Goal: Task Accomplishment & Management: Complete application form

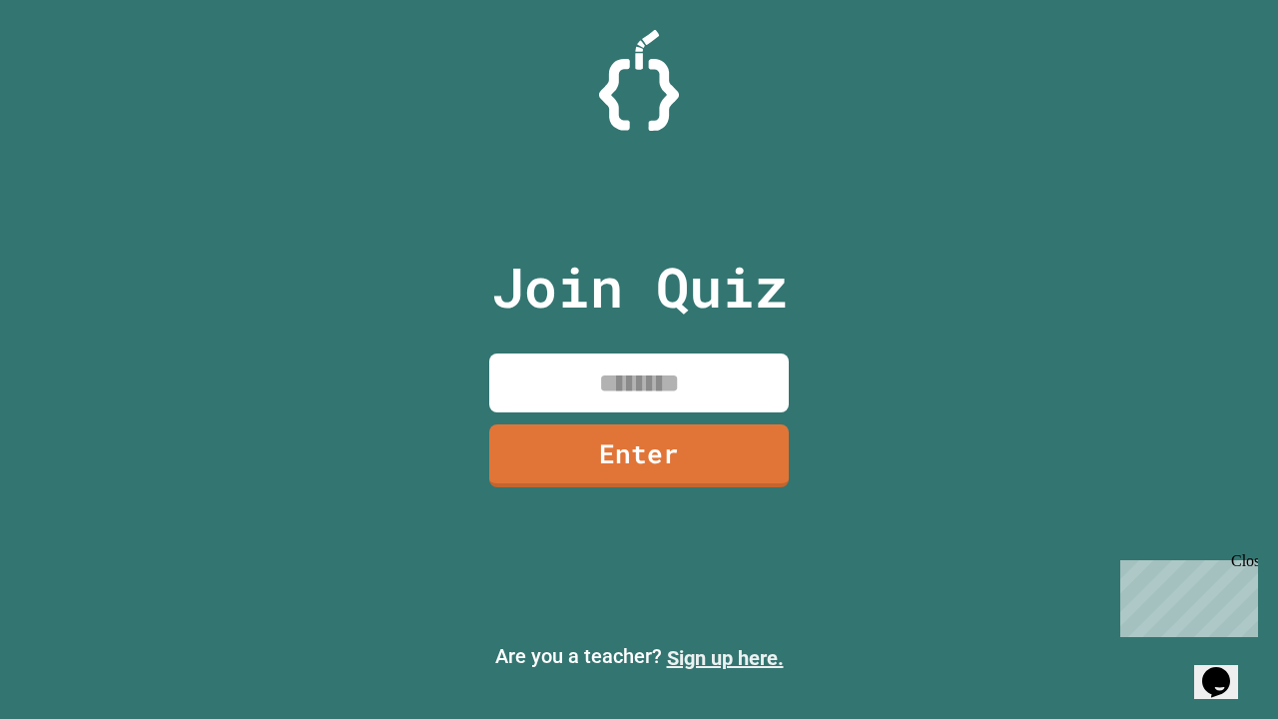
click at [725, 658] on link "Sign up here." at bounding box center [725, 658] width 117 height 24
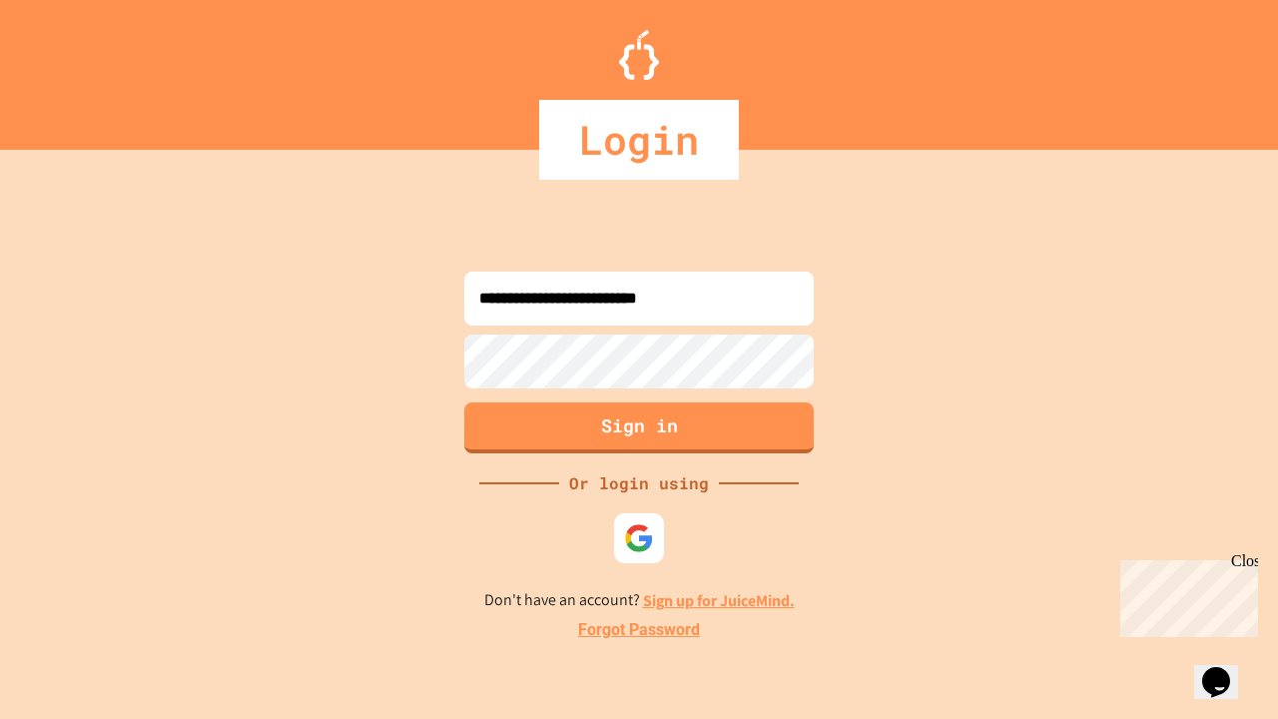
type input "**********"
